Goal: Information Seeking & Learning: Learn about a topic

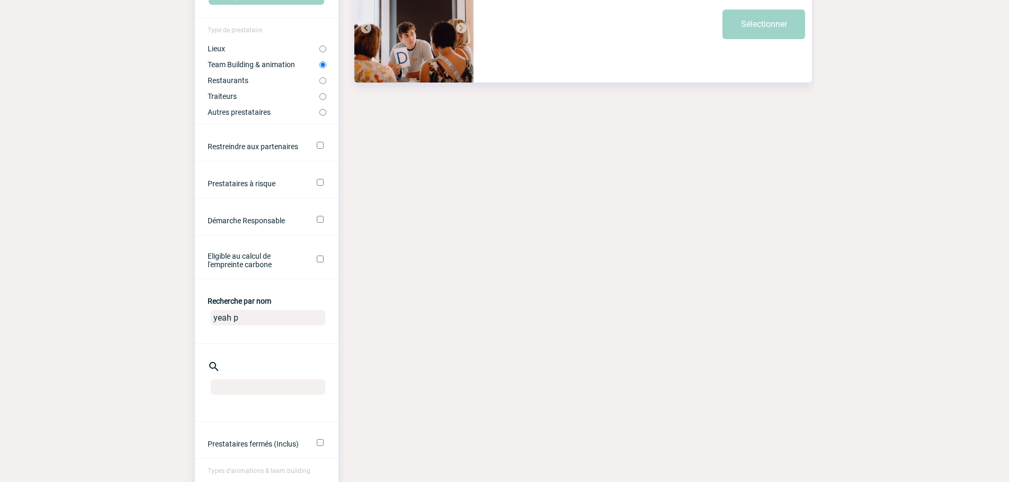
scroll to position [159, 0]
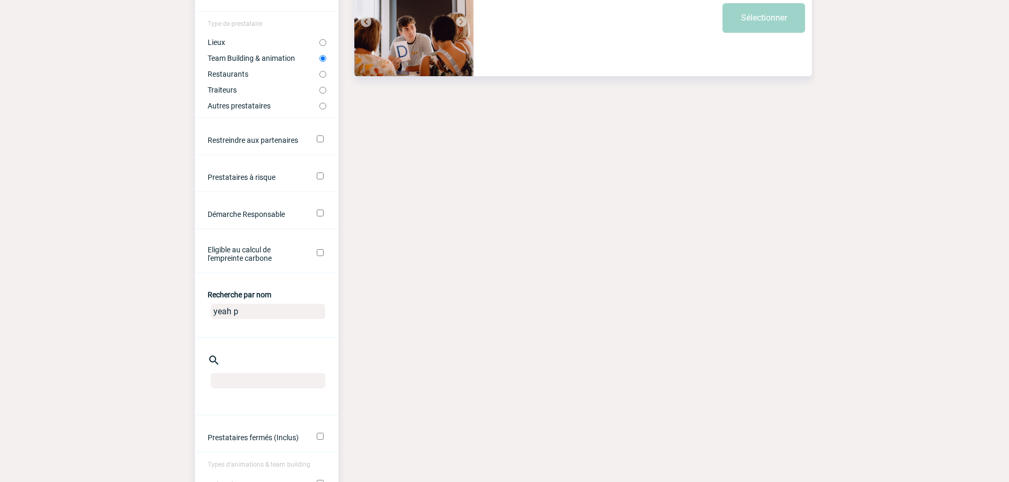
click at [253, 311] on input "yeah p" at bounding box center [268, 311] width 114 height 15
click at [190, 313] on body "[PERSON_NAME] Accueil Evénements 99+" at bounding box center [504, 308] width 1009 height 934
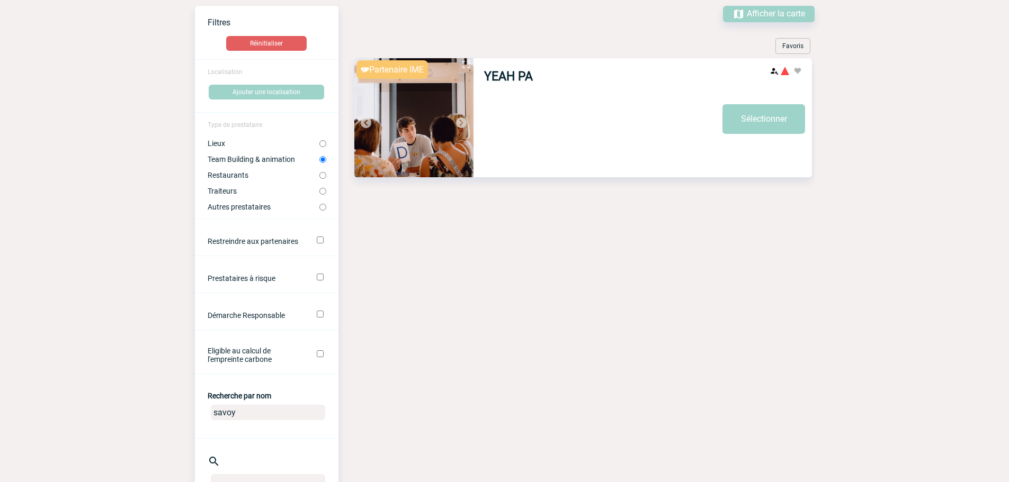
scroll to position [0, 0]
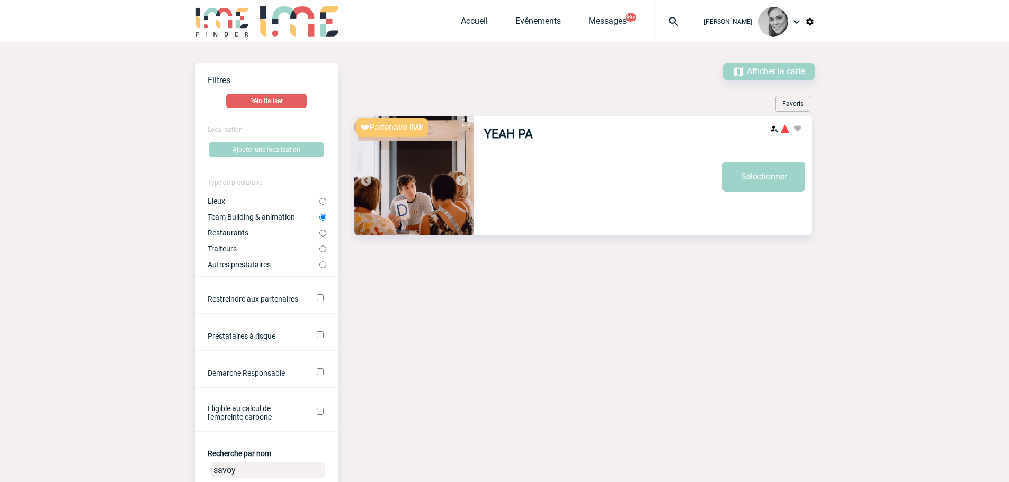
type input "savoy"
click at [321, 200] on input "Lieux" at bounding box center [322, 201] width 7 height 7
radio input "true"
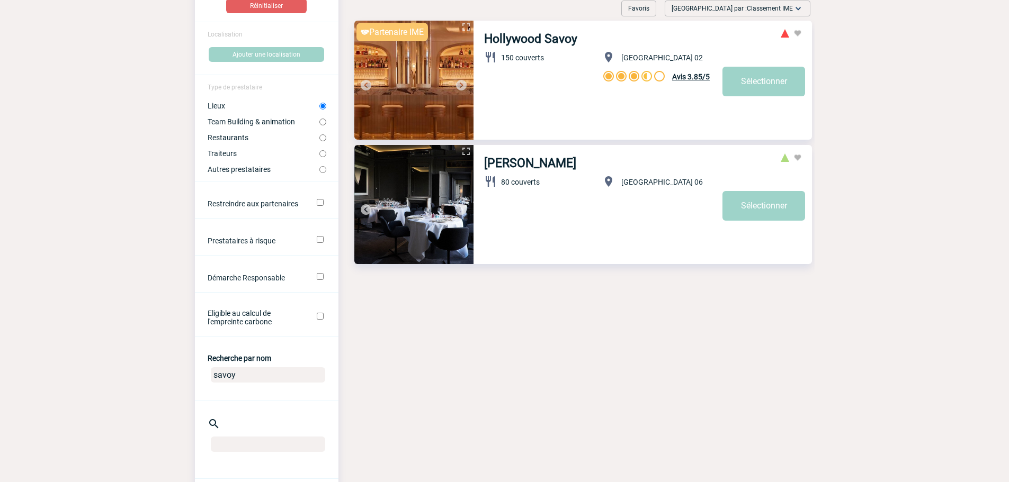
scroll to position [106, 0]
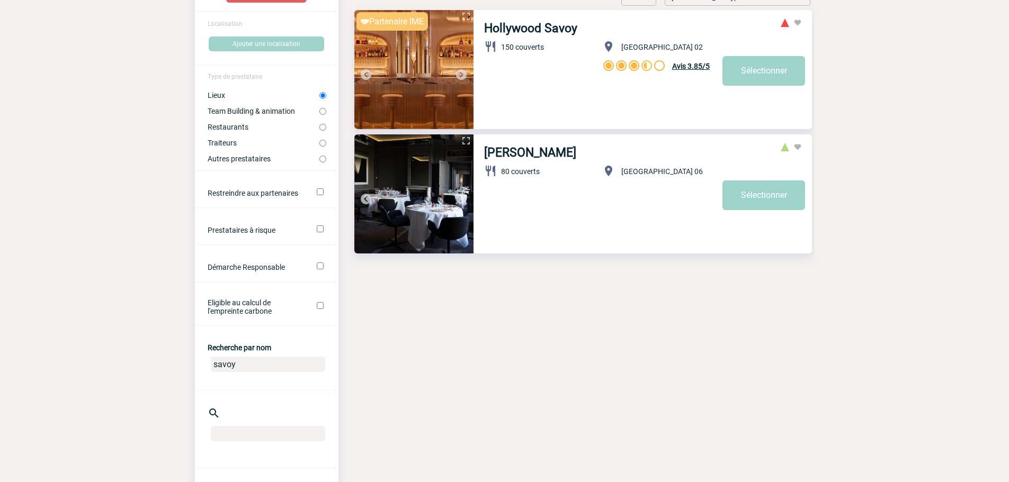
click at [443, 84] on img at bounding box center [413, 69] width 119 height 119
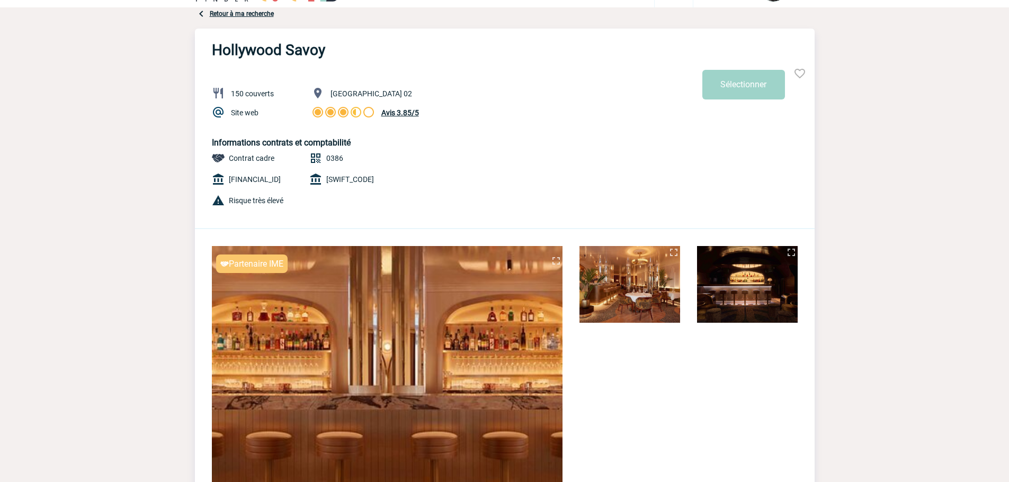
scroll to position [106, 0]
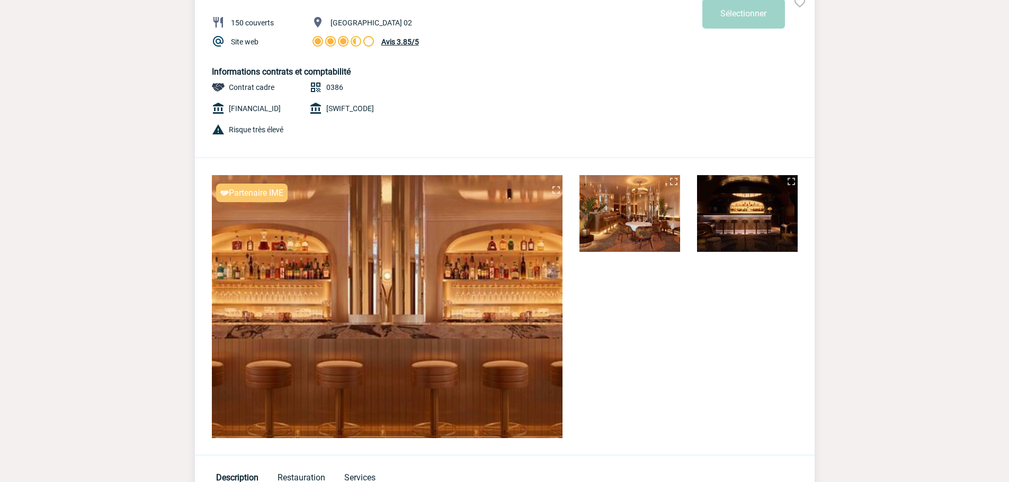
click at [736, 203] on img at bounding box center [747, 213] width 101 height 77
click at [691, 208] on div "Partenaire IME Sécurité Conformité Réactivité Qualité Hollywood Savoy 150 couve…" at bounding box center [504, 207] width 619 height 498
click at [598, 217] on img at bounding box center [629, 213] width 101 height 77
click at [672, 179] on img at bounding box center [673, 181] width 13 height 13
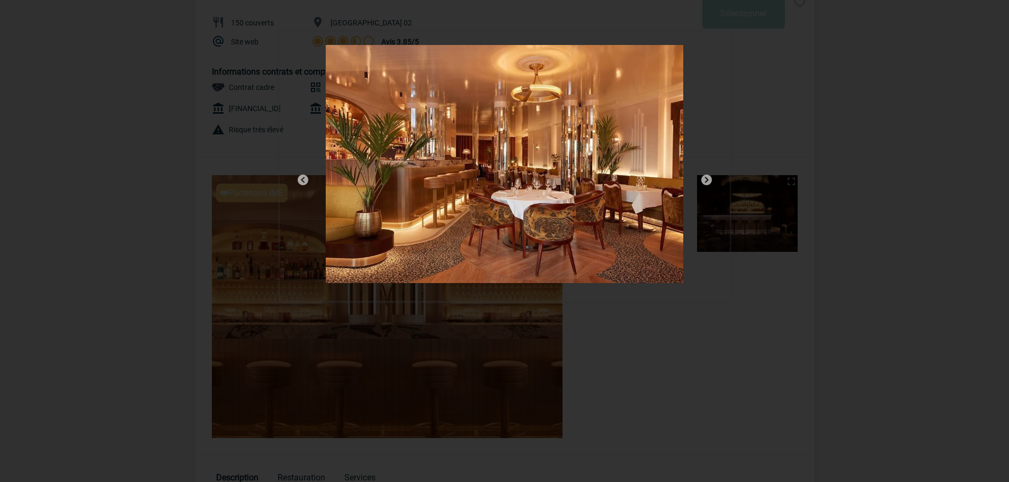
click at [706, 178] on img at bounding box center [706, 180] width 13 height 13
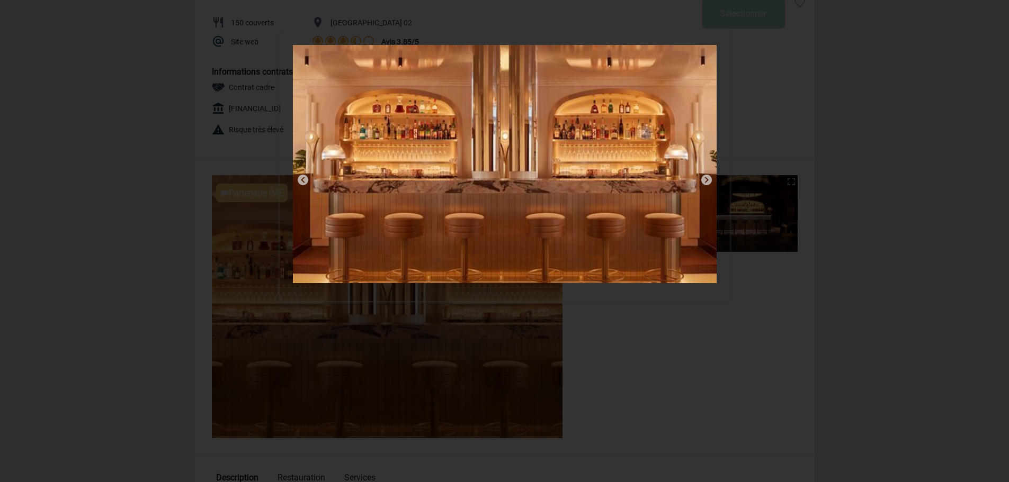
click at [706, 180] on img at bounding box center [706, 180] width 13 height 13
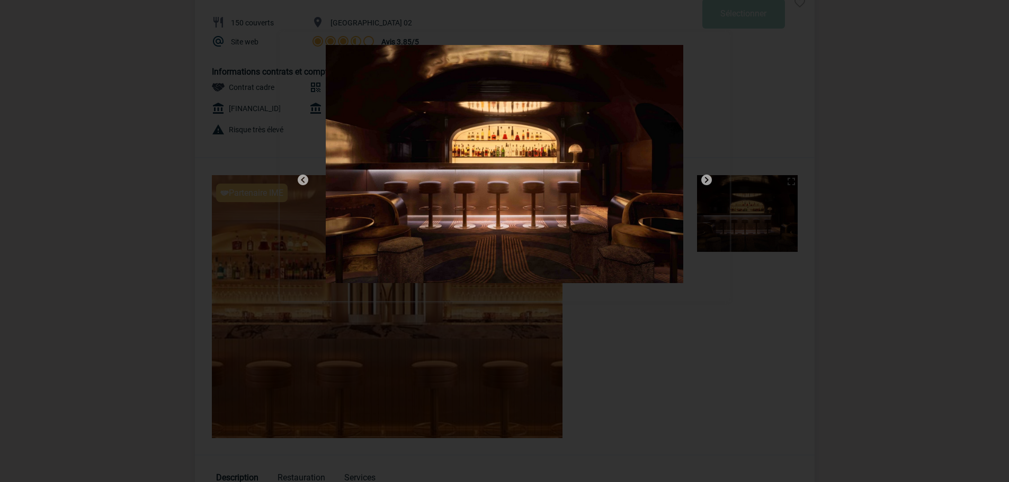
click at [702, 55] on div at bounding box center [505, 166] width 450 height 269
click at [345, 65] on img at bounding box center [504, 164] width 357 height 238
click at [269, 145] on div at bounding box center [504, 241] width 1009 height 482
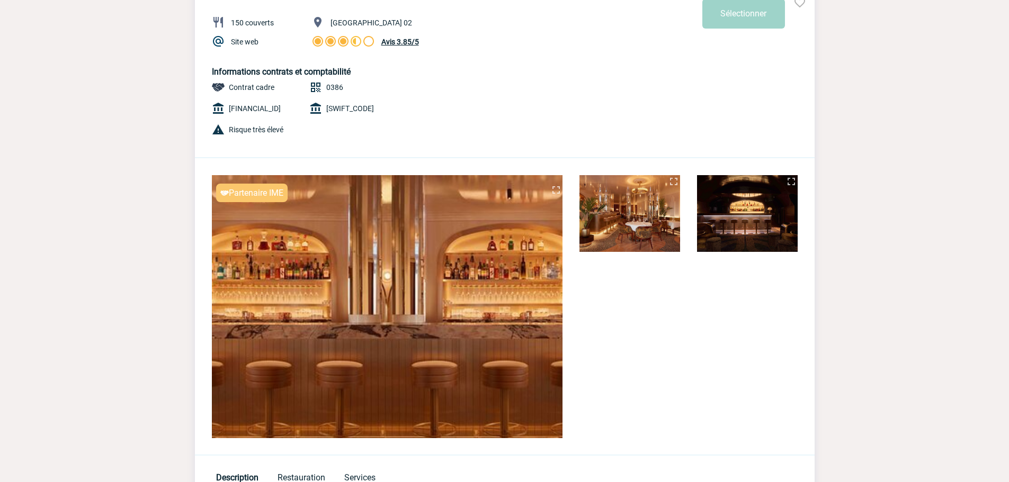
click at [649, 213] on img at bounding box center [629, 213] width 101 height 77
click at [796, 177] on img at bounding box center [791, 181] width 13 height 13
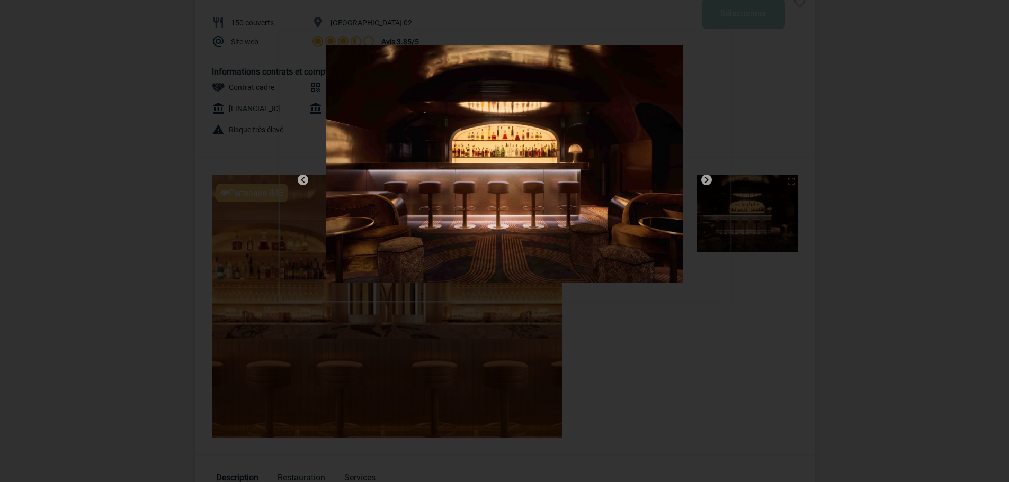
click at [704, 177] on img at bounding box center [706, 180] width 13 height 13
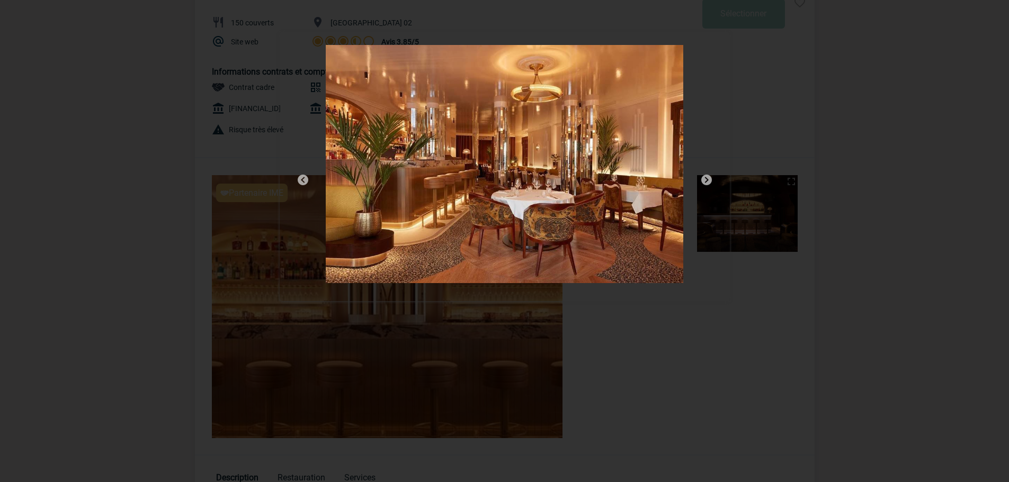
click at [782, 104] on div at bounding box center [504, 241] width 1009 height 482
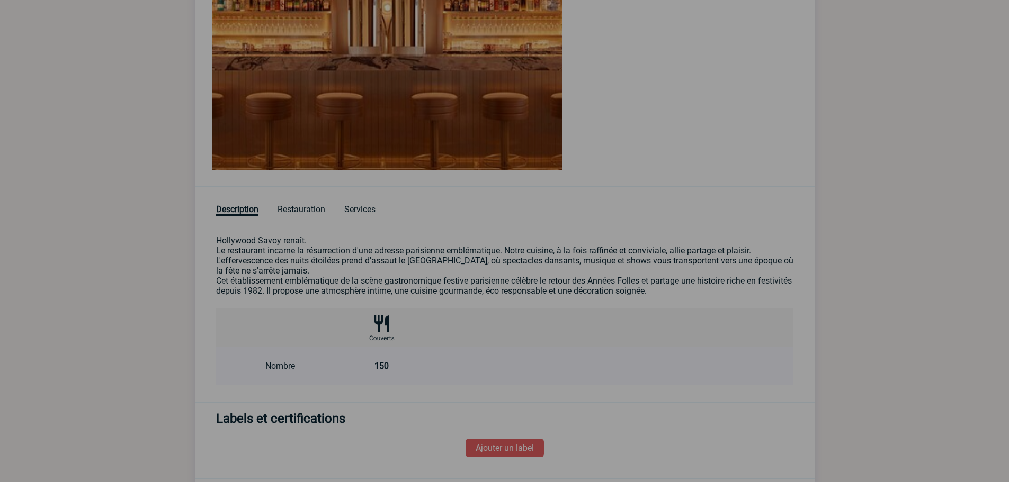
scroll to position [476, 0]
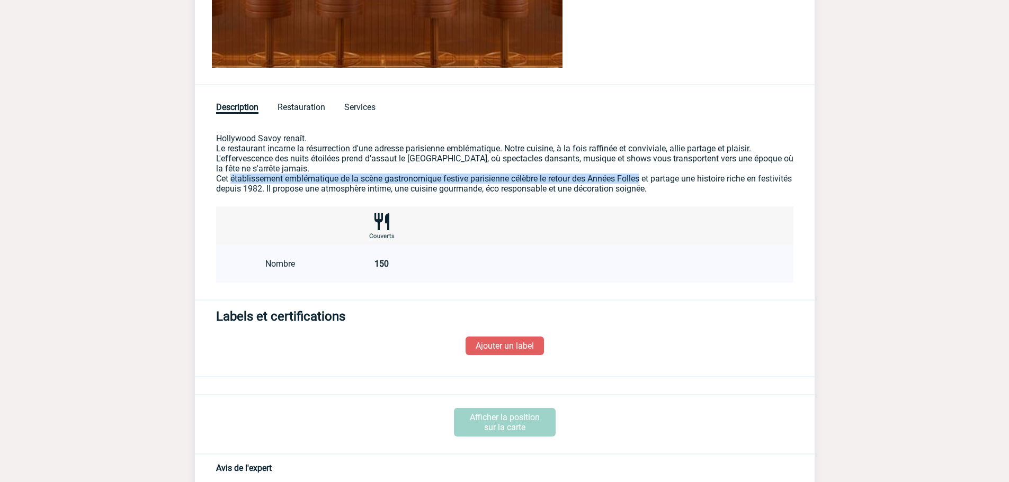
drag, startPoint x: 231, startPoint y: 177, endPoint x: 645, endPoint y: 175, distance: 414.5
click at [645, 175] on p "Cet établissement emblématique de la scène gastronomique festive parisienne cél…" at bounding box center [504, 184] width 577 height 20
copy p "établissement emblématique de la scène gastronomique festive parisienne célèbre…"
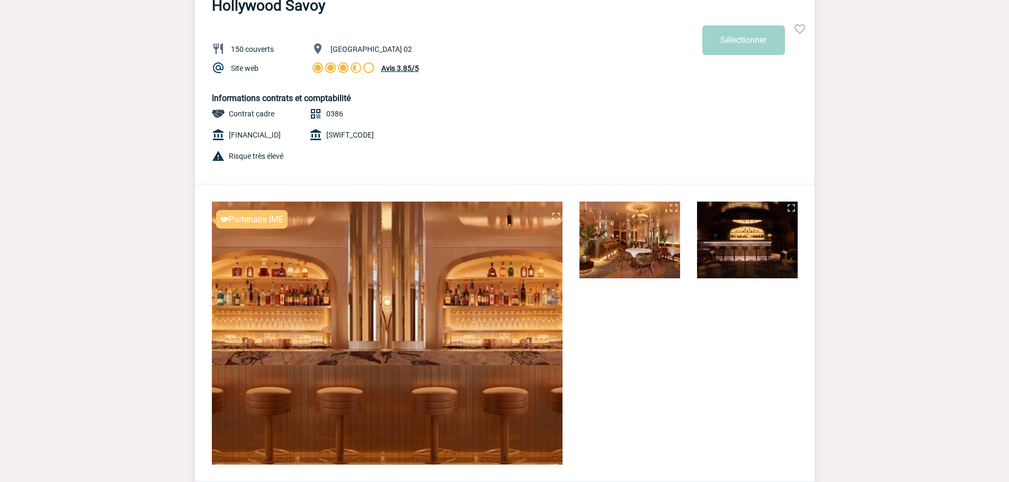
scroll to position [0, 0]
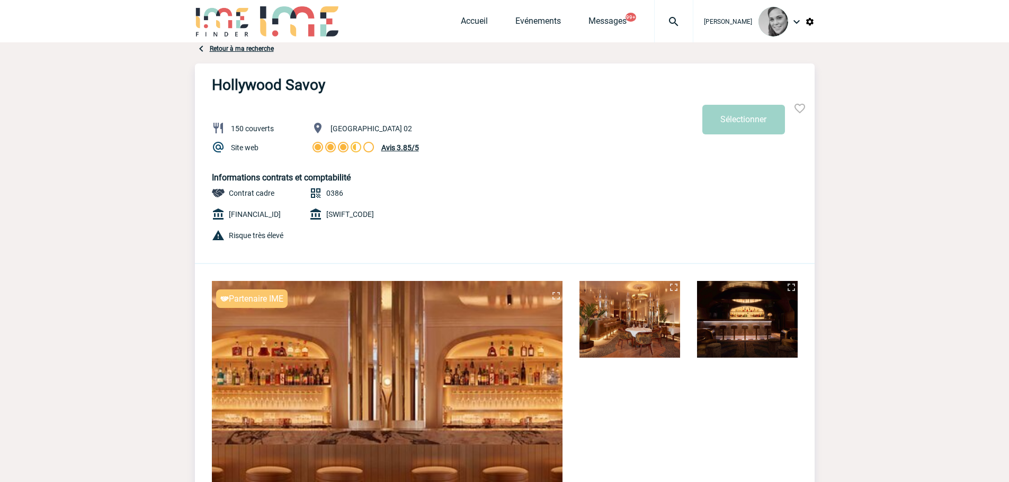
click at [227, 50] on link "Retour à ma recherche" at bounding box center [242, 48] width 64 height 7
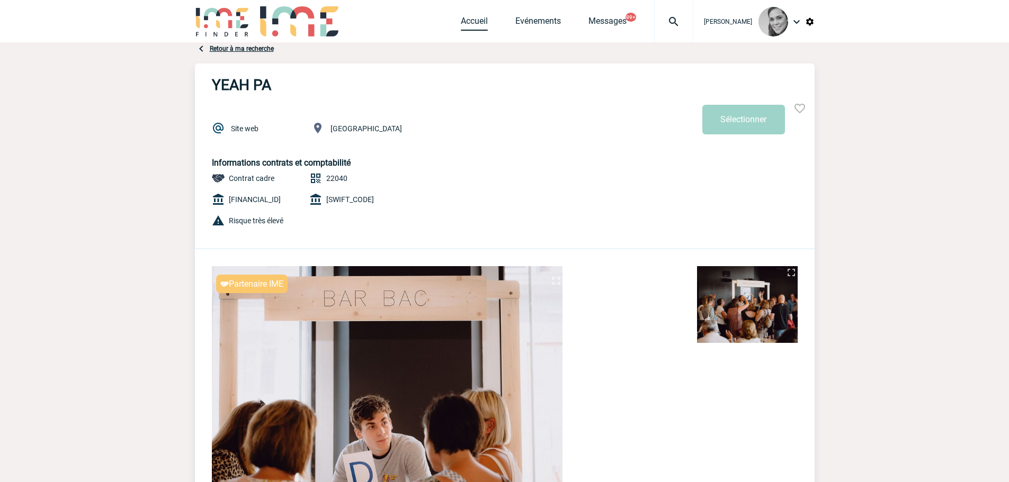
click at [463, 20] on link "Accueil" at bounding box center [474, 23] width 27 height 15
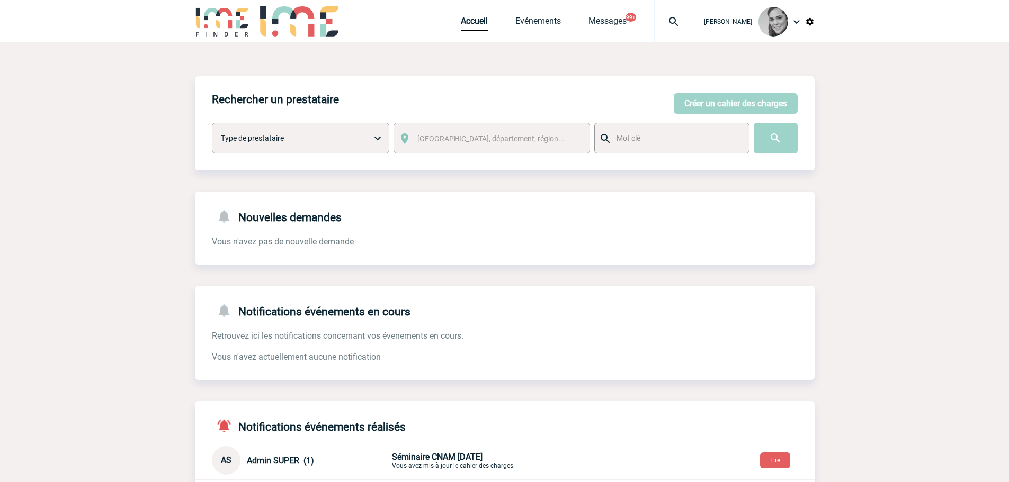
drag, startPoint x: 784, startPoint y: 140, endPoint x: 731, endPoint y: 152, distance: 53.7
click at [785, 140] on input "image" at bounding box center [775, 138] width 44 height 31
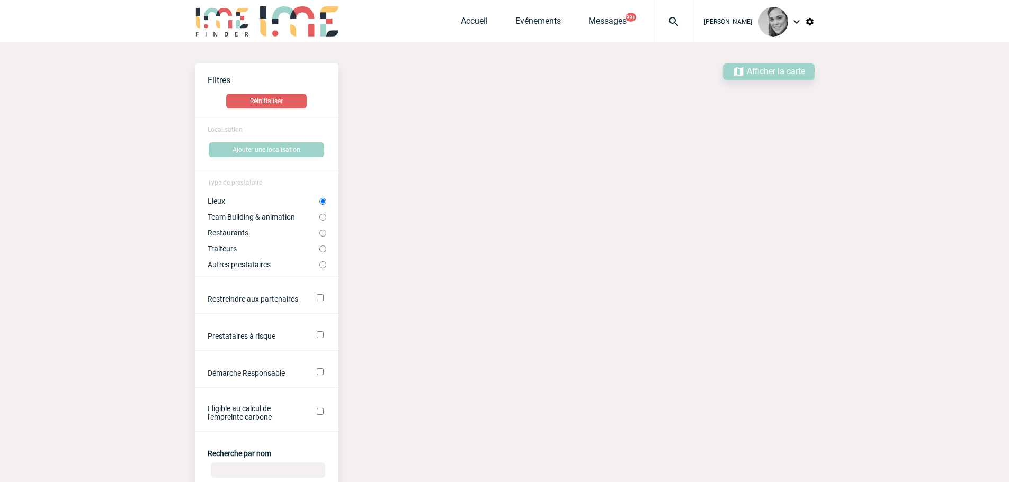
click at [275, 264] on label "Autres prestataires" at bounding box center [264, 264] width 112 height 8
click at [319, 264] on input "Autres prestataires" at bounding box center [322, 265] width 7 height 7
radio input "true"
click at [317, 214] on label "Team Building & animation" at bounding box center [264, 217] width 112 height 8
click at [319, 214] on input "Team Building & animation" at bounding box center [322, 217] width 7 height 7
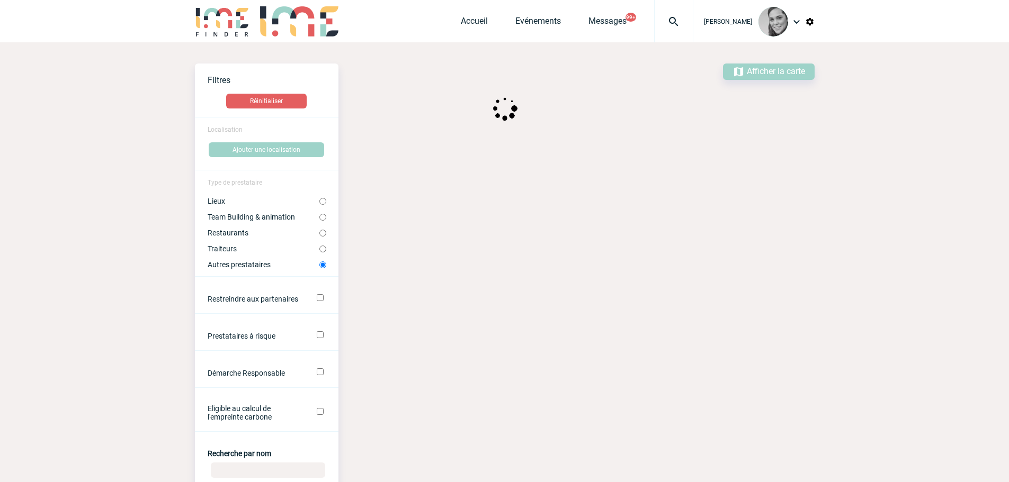
radio input "true"
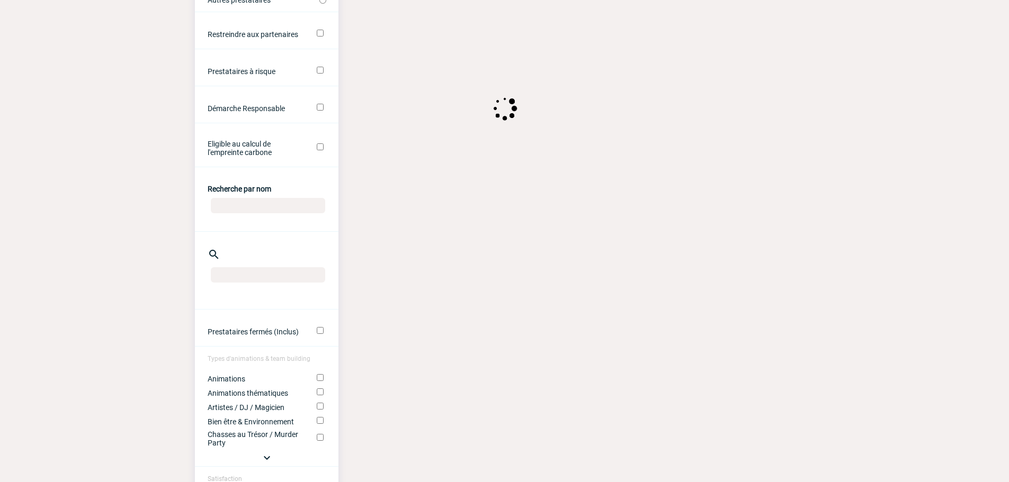
click at [241, 210] on input "Recherche par nom" at bounding box center [268, 205] width 114 height 15
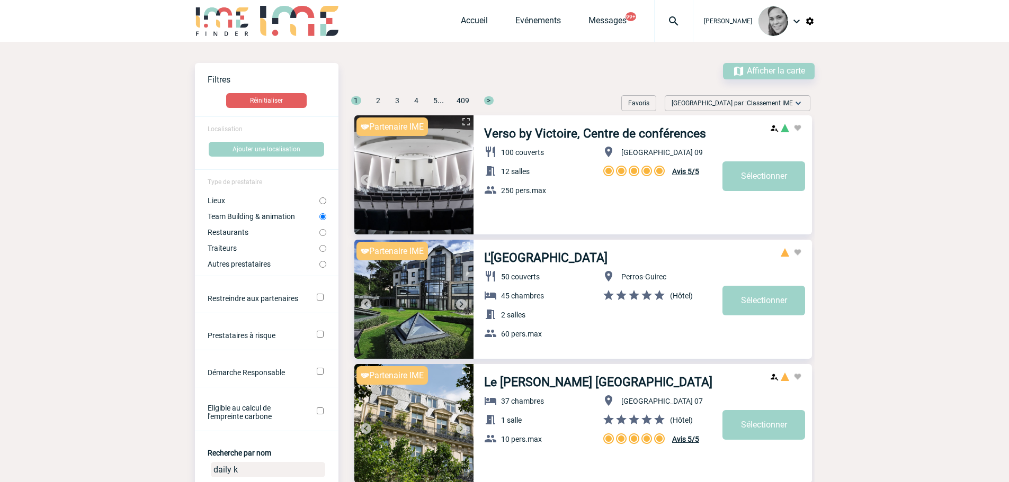
scroll to position [0, 0]
type input "daily k"
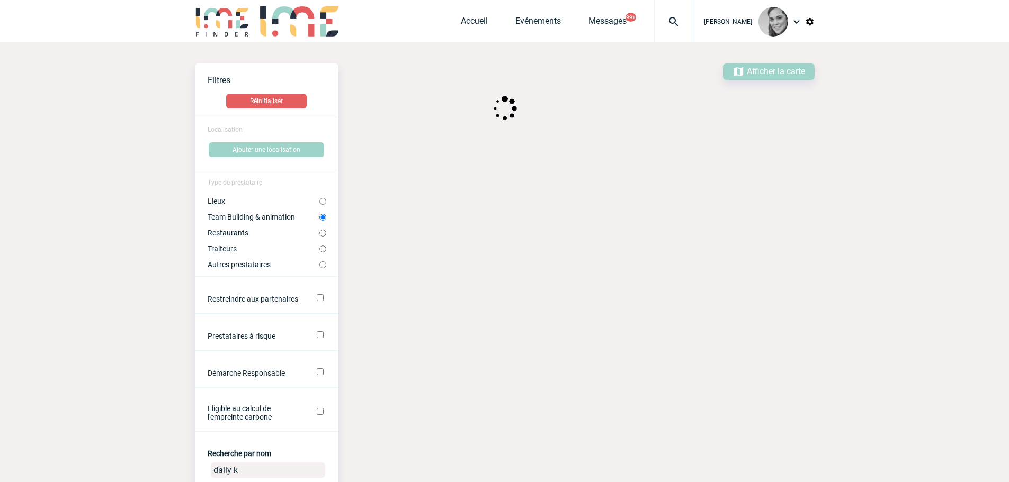
click at [101, 184] on body "Yanisse BELARBI Accueil Evénements 99+" at bounding box center [504, 467] width 1009 height 934
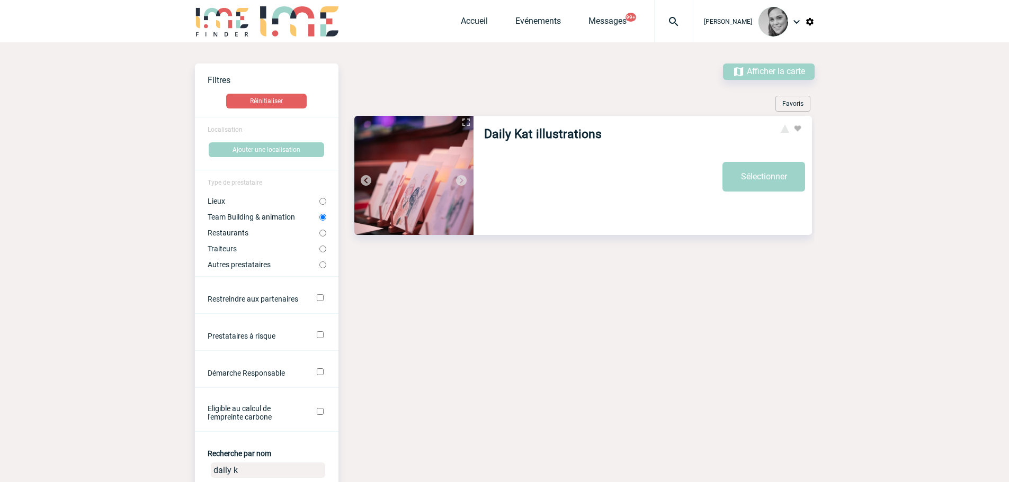
click at [413, 152] on img at bounding box center [413, 175] width 119 height 119
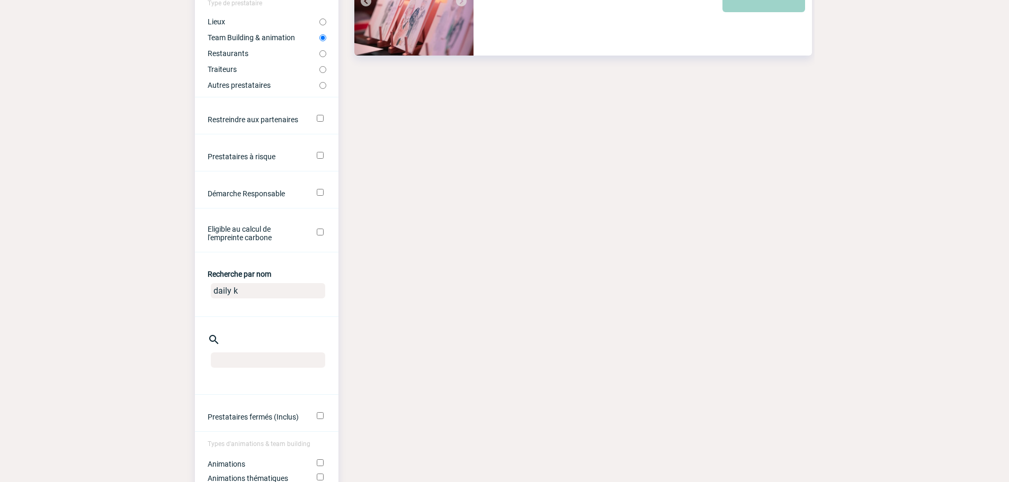
scroll to position [265, 0]
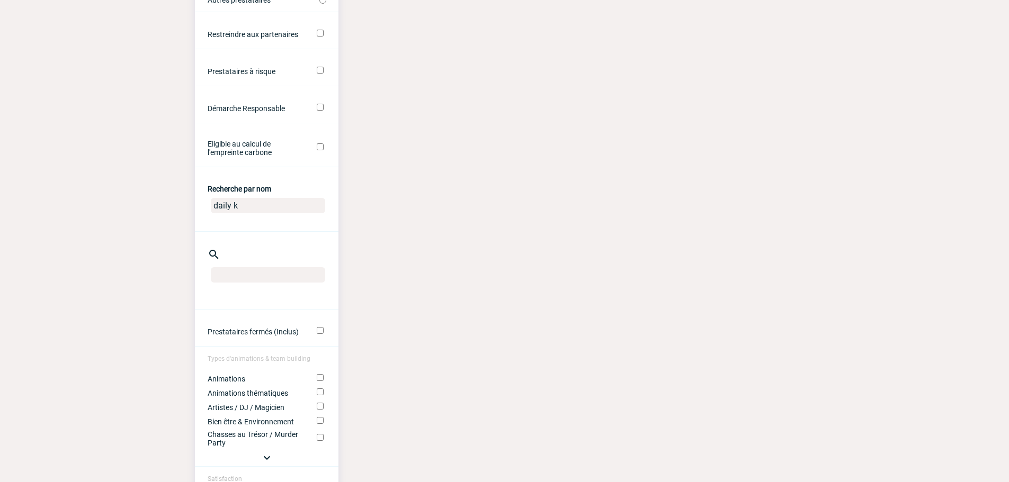
drag, startPoint x: 255, startPoint y: 211, endPoint x: 191, endPoint y: 205, distance: 63.8
click at [192, 206] on body "Yanisse BELARBI Accueil Evénements 99+" at bounding box center [504, 202] width 1009 height 934
type input "BLIND T"
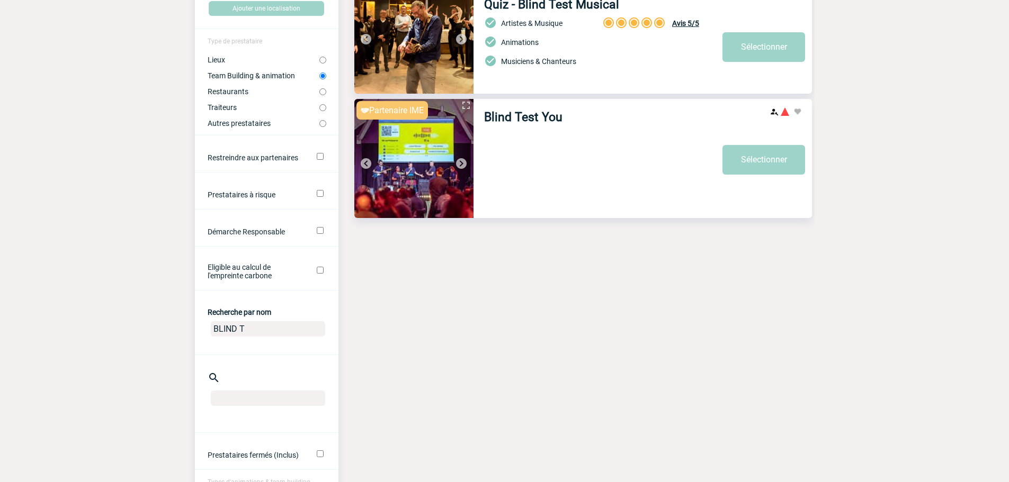
scroll to position [0, 0]
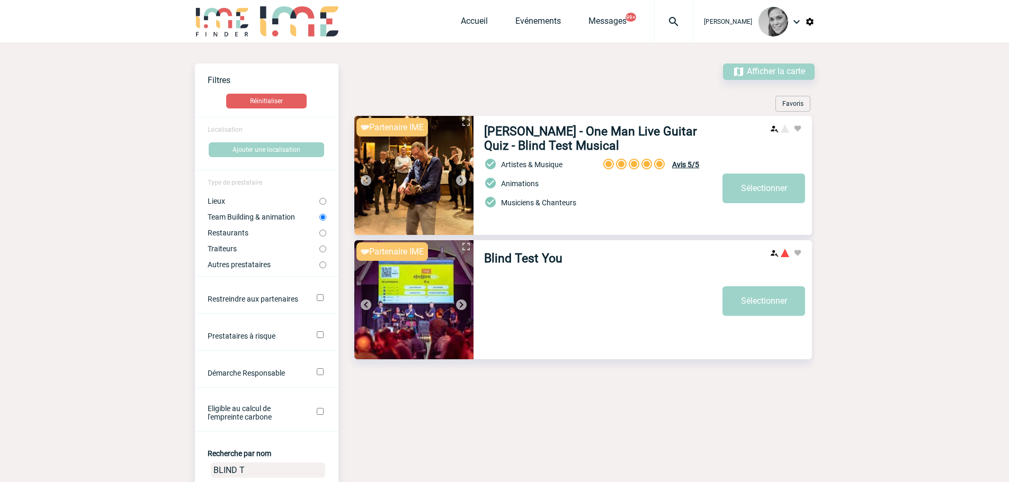
click at [412, 338] on img at bounding box center [413, 299] width 119 height 119
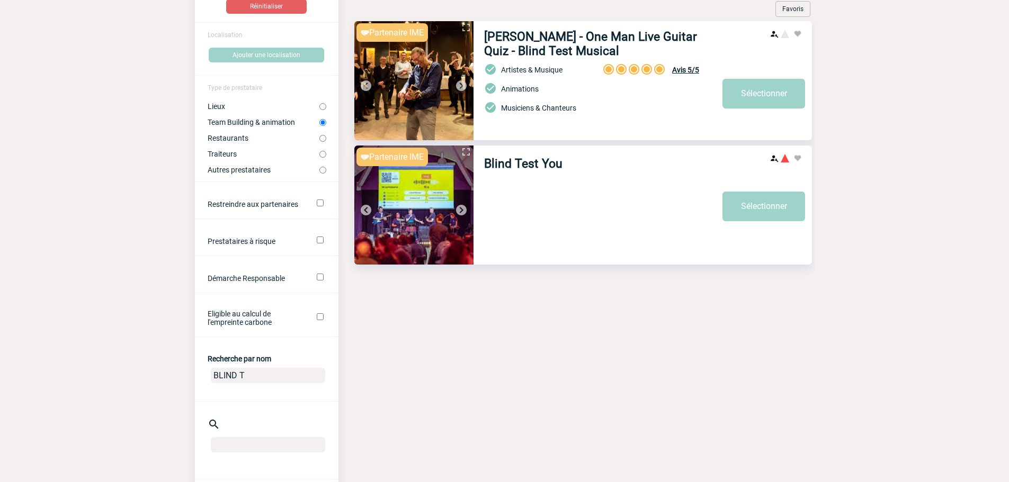
scroll to position [265, 0]
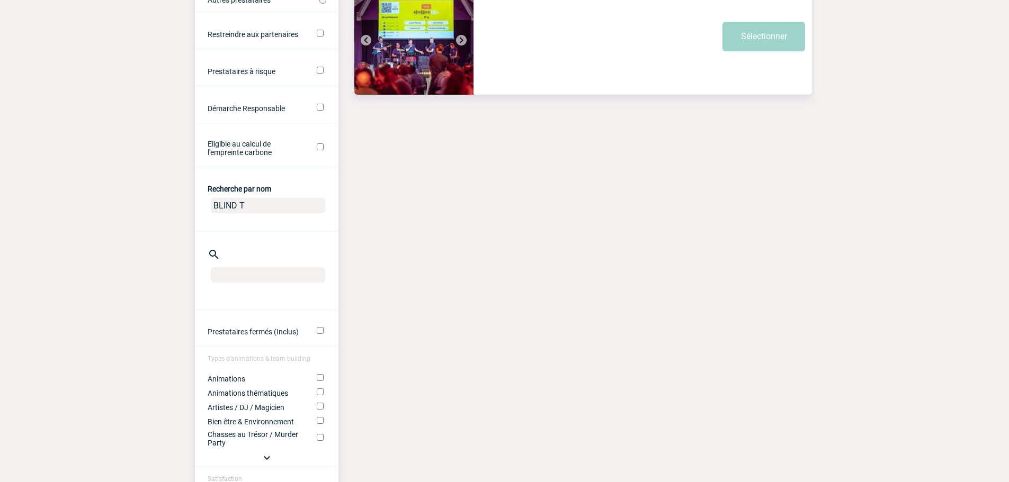
drag, startPoint x: 243, startPoint y: 208, endPoint x: 200, endPoint y: 206, distance: 42.9
click at [200, 206] on center "BLIND T" at bounding box center [266, 208] width 143 height 28
type input "DAILY"
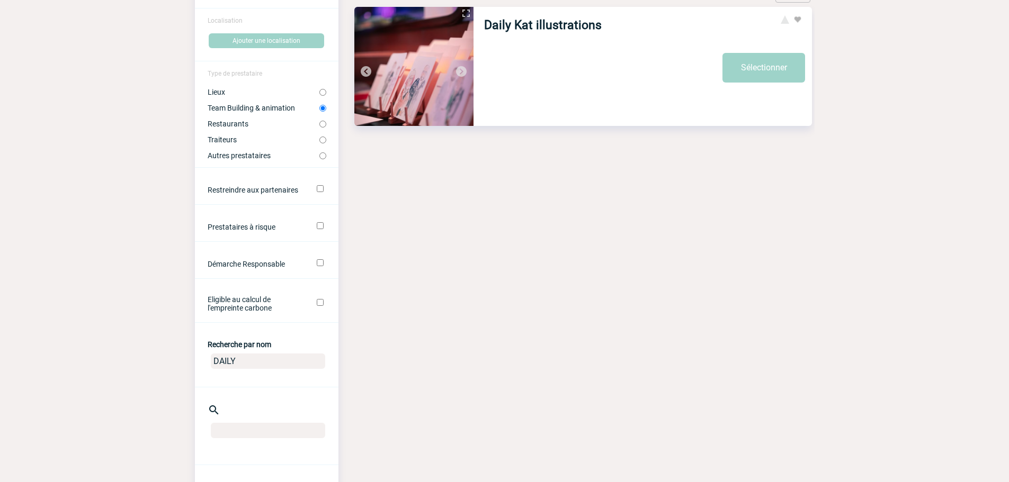
scroll to position [0, 0]
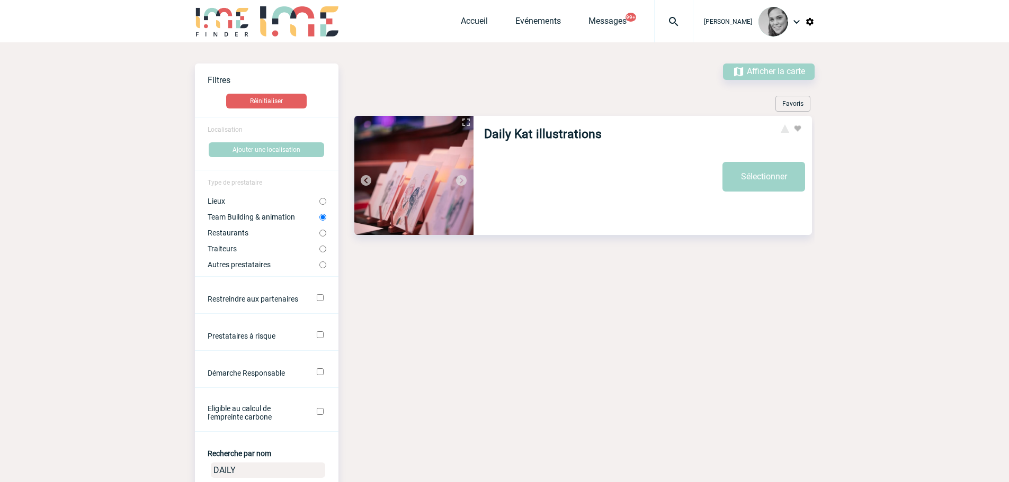
click at [408, 174] on img at bounding box center [413, 175] width 119 height 119
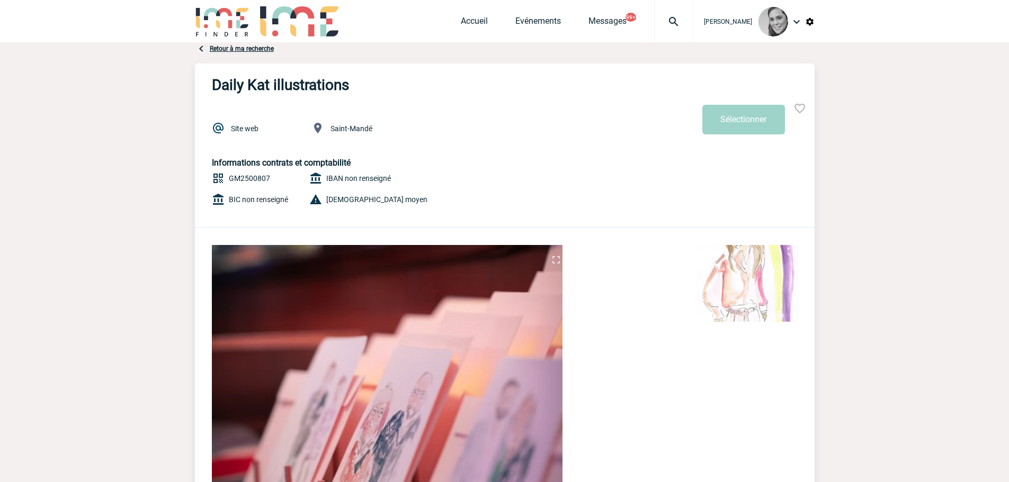
click at [292, 84] on h3 "Daily Kat illustrations" at bounding box center [280, 84] width 137 height 17
copy h3 "illustrations"
click at [503, 22] on span "Accueil" at bounding box center [488, 21] width 55 height 10
click at [481, 22] on link "Accueil" at bounding box center [474, 23] width 27 height 15
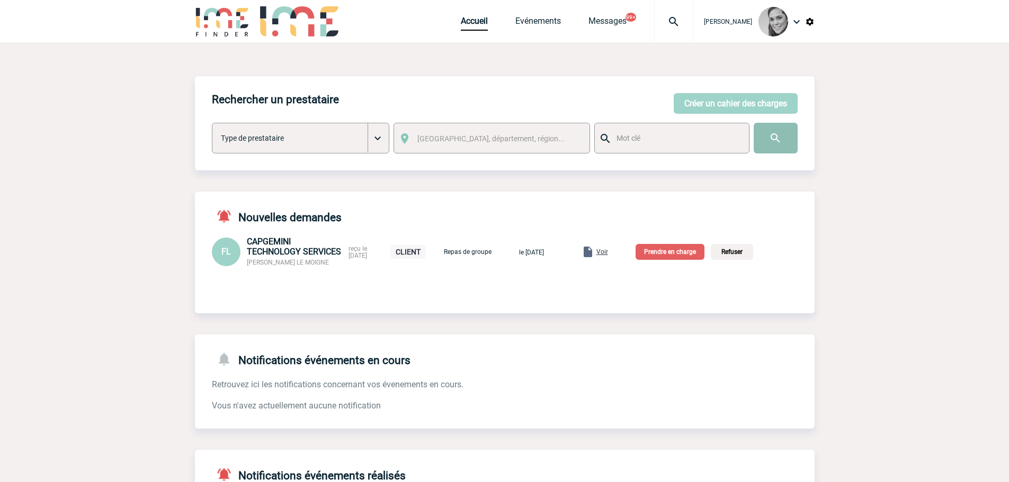
click at [777, 134] on input "image" at bounding box center [775, 138] width 44 height 31
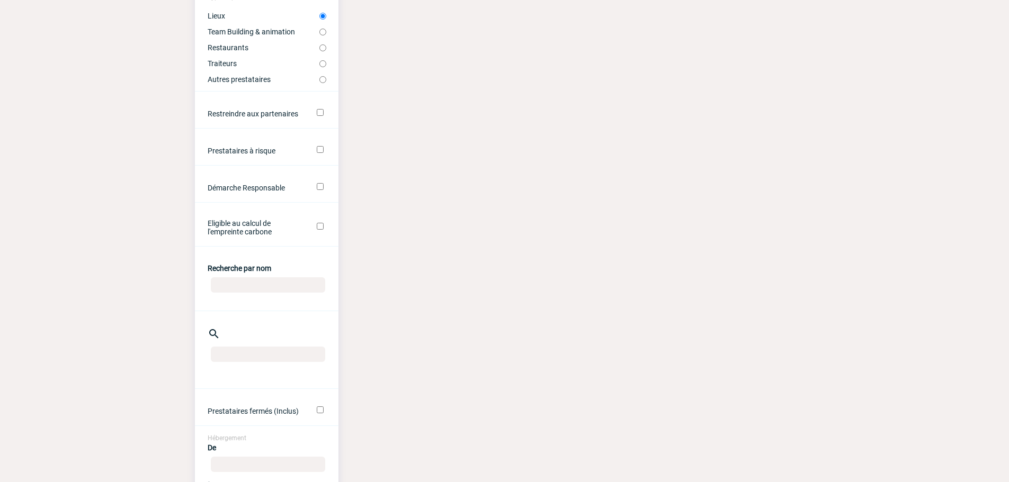
scroll to position [265, 0]
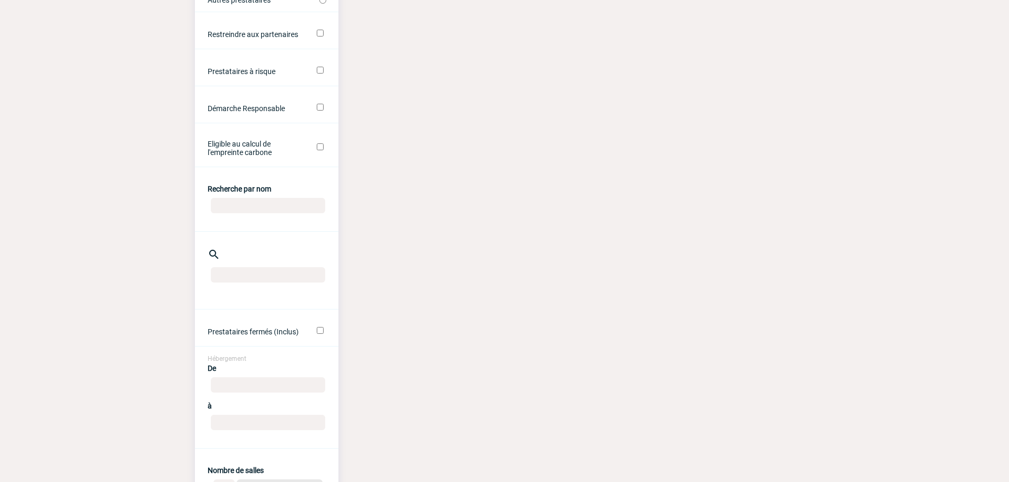
click at [238, 209] on input "Recherche par nom" at bounding box center [268, 205] width 114 height 15
type input "savoy"
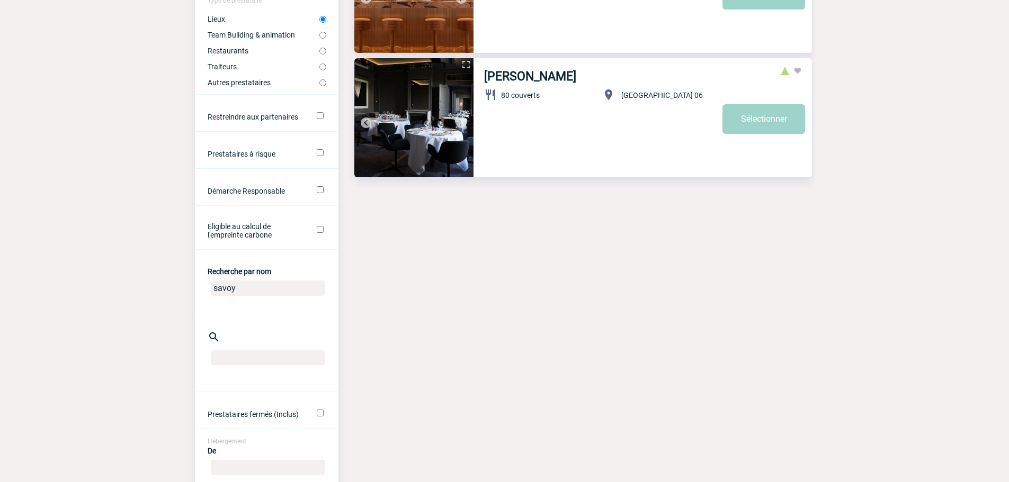
scroll to position [53, 0]
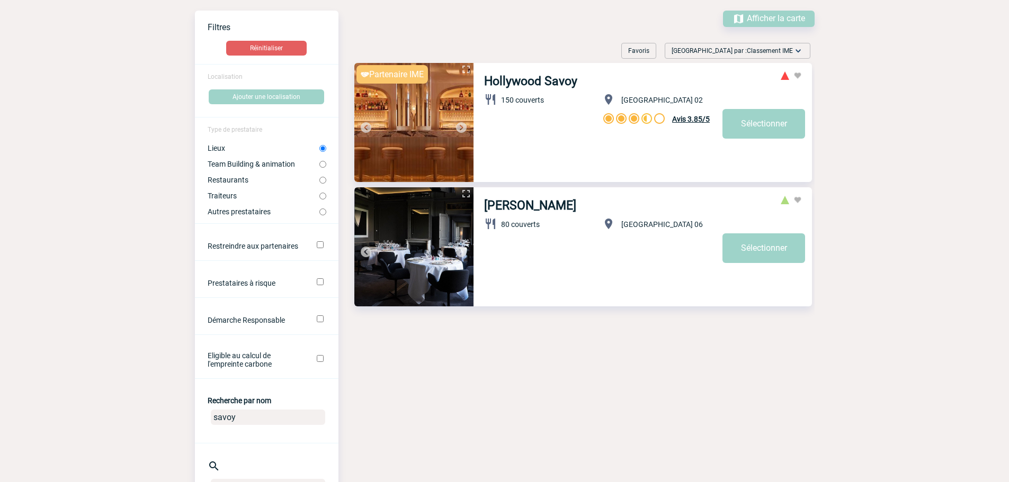
click at [444, 109] on img at bounding box center [413, 122] width 119 height 119
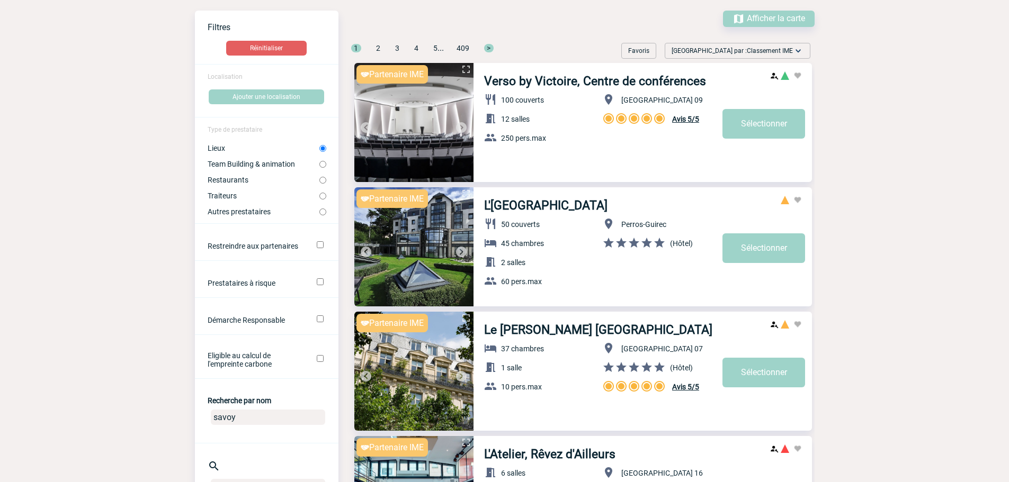
click at [260, 165] on label "Team Building & animation" at bounding box center [264, 164] width 112 height 8
click at [319, 165] on input "Team Building & animation" at bounding box center [322, 164] width 7 height 7
radio input "true"
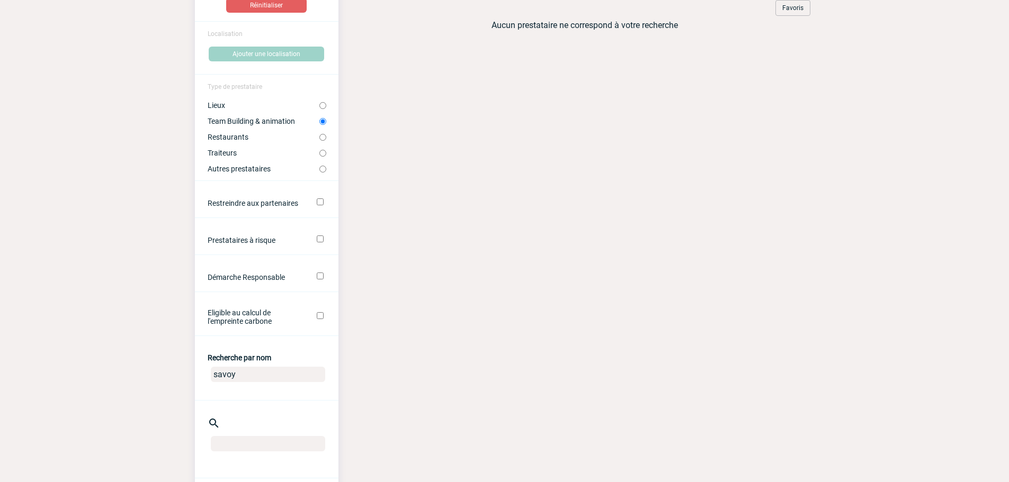
scroll to position [159, 0]
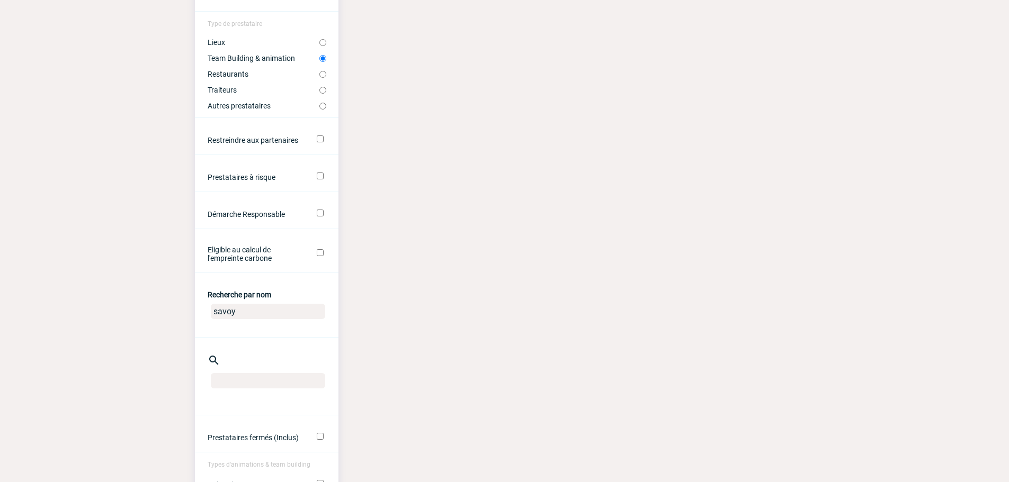
click at [249, 303] on center "savoy" at bounding box center [266, 314] width 143 height 28
click at [241, 318] on input "savoy" at bounding box center [268, 311] width 114 height 15
type input "s"
type input "YEAH P"
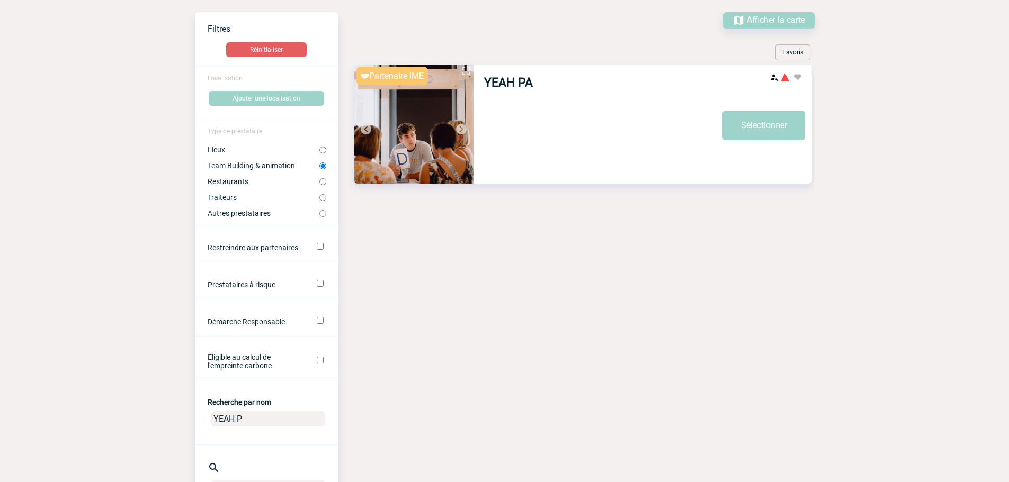
scroll to position [0, 0]
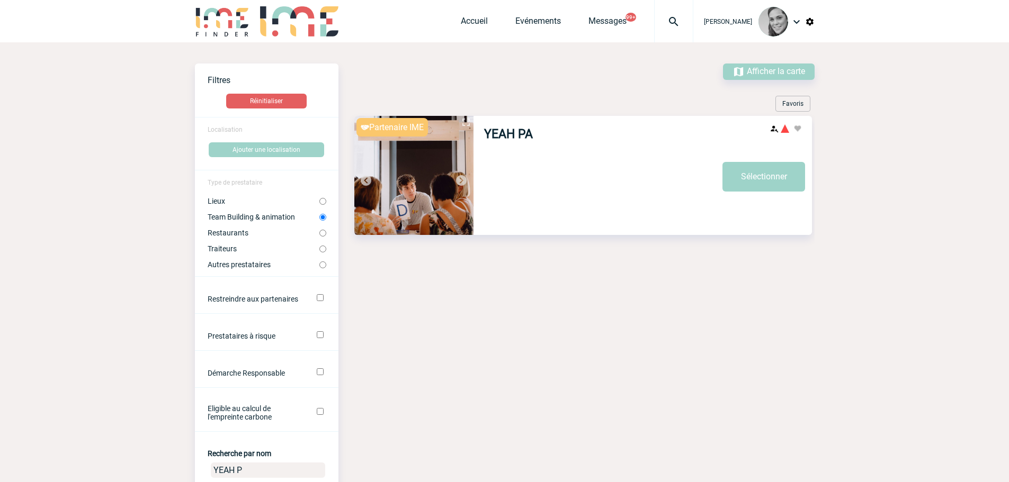
click at [425, 166] on img at bounding box center [413, 175] width 119 height 119
